Goal: Navigation & Orientation: Find specific page/section

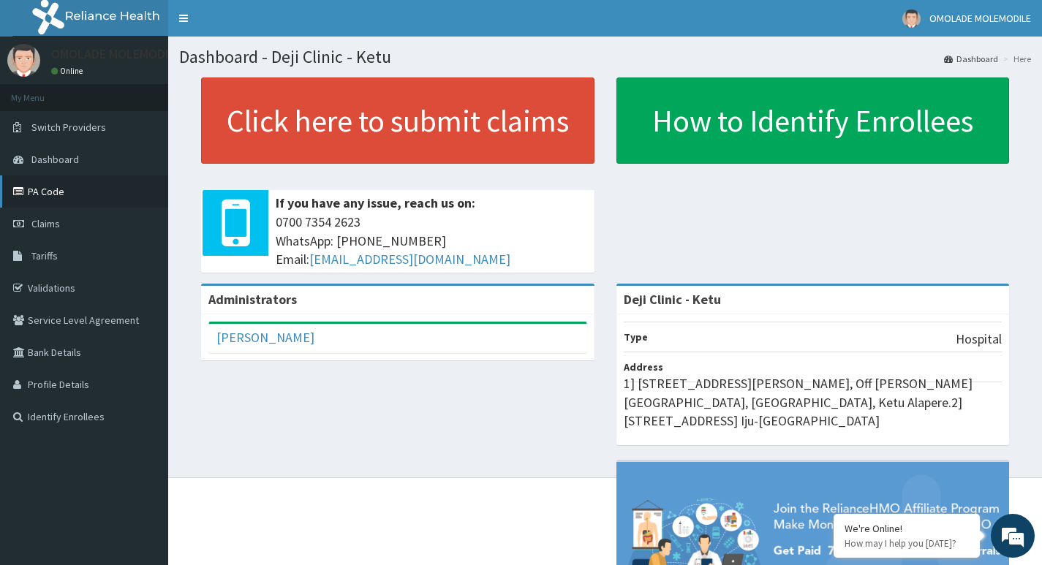
click at [61, 186] on link "PA Code" at bounding box center [84, 191] width 168 height 32
click at [61, 286] on link "Validations" at bounding box center [84, 288] width 168 height 32
